Goal: Navigation & Orientation: Find specific page/section

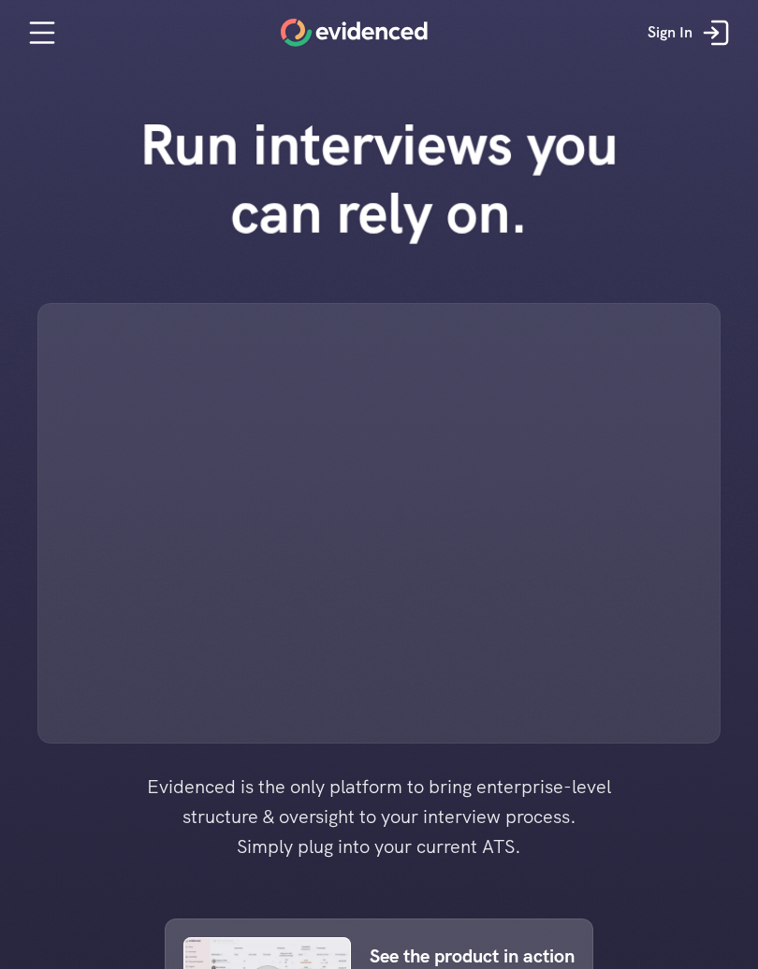
click at [727, 24] on icon at bounding box center [719, 33] width 15 height 22
